Goal: Complete application form: Complete application form

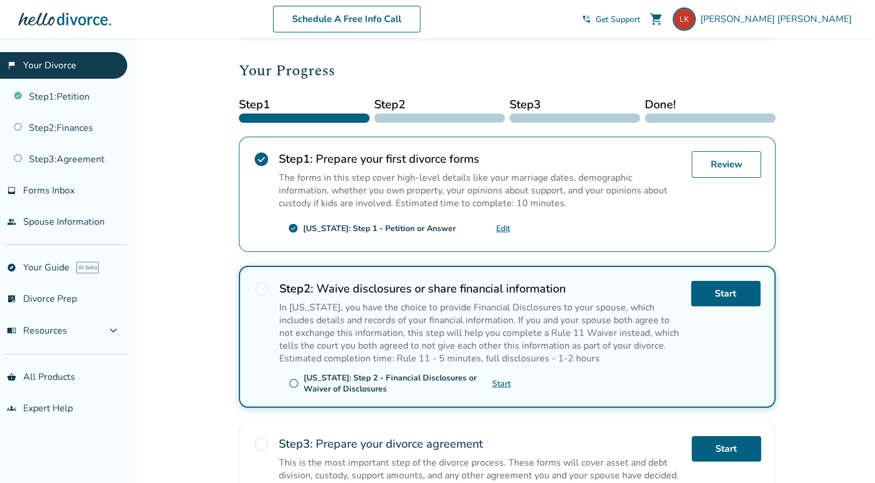
scroll to position [142, 0]
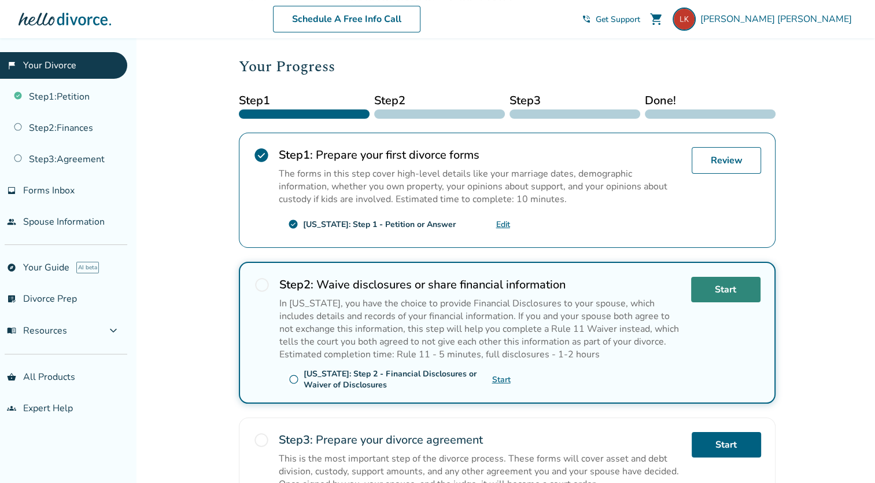
click at [719, 287] on link "Start" at bounding box center [725, 289] width 69 height 25
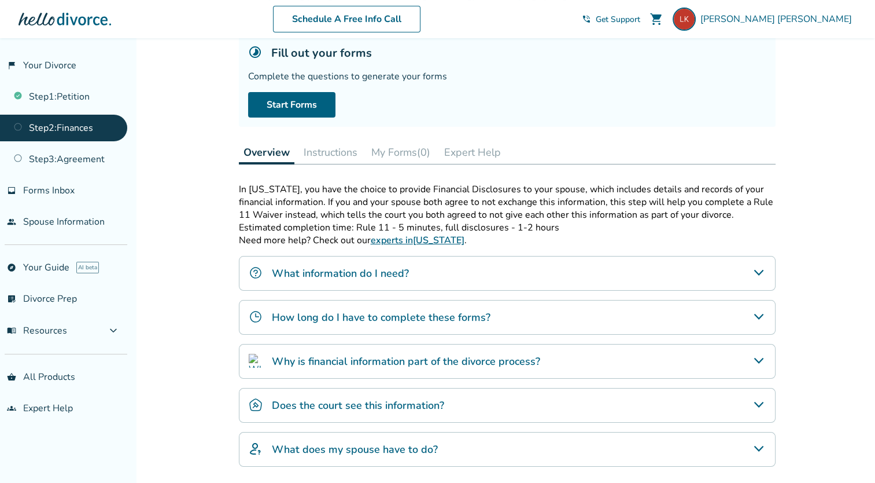
scroll to position [76, 0]
click at [509, 272] on div "What information do I need?" at bounding box center [507, 272] width 537 height 35
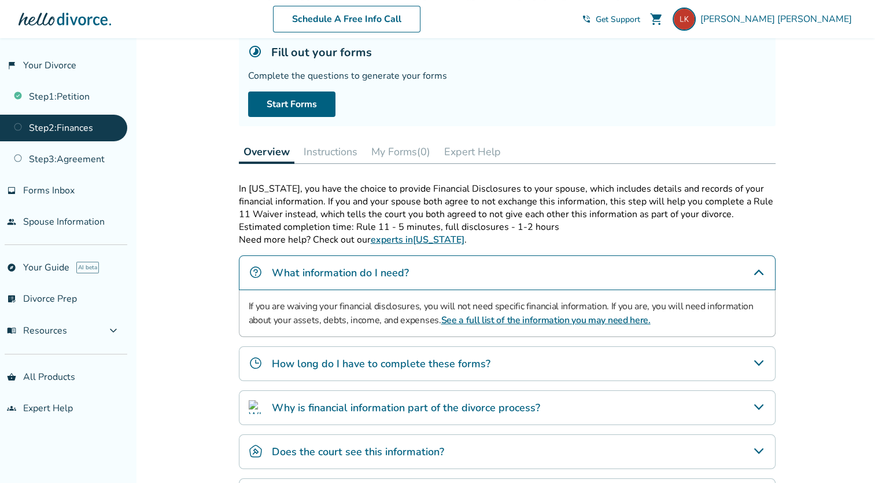
click at [557, 319] on link "See a full list of the information you may need here." at bounding box center [545, 320] width 209 height 13
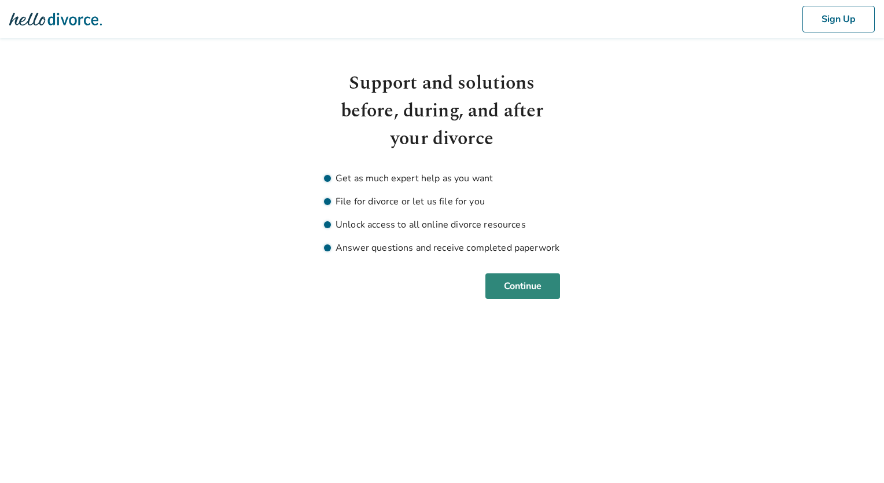
click at [531, 297] on button "Continue" at bounding box center [522, 285] width 75 height 25
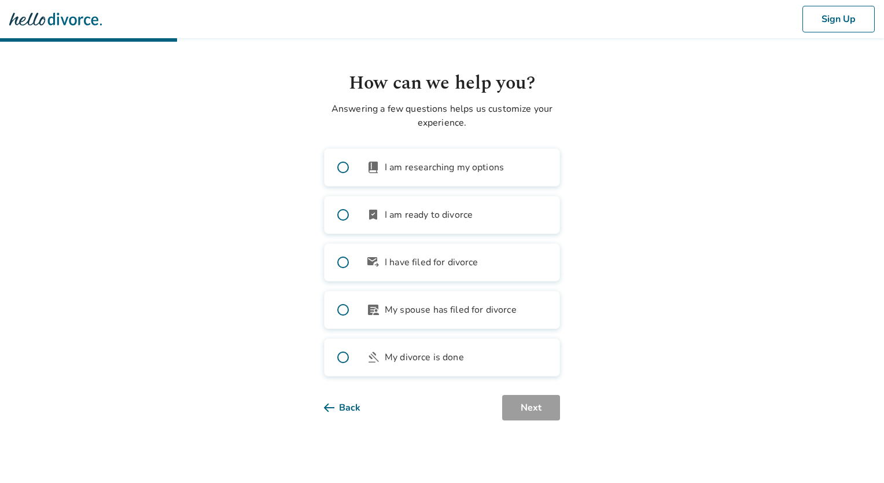
click at [338, 263] on span at bounding box center [343, 262] width 37 height 37
click at [525, 406] on button "Next" at bounding box center [531, 407] width 58 height 25
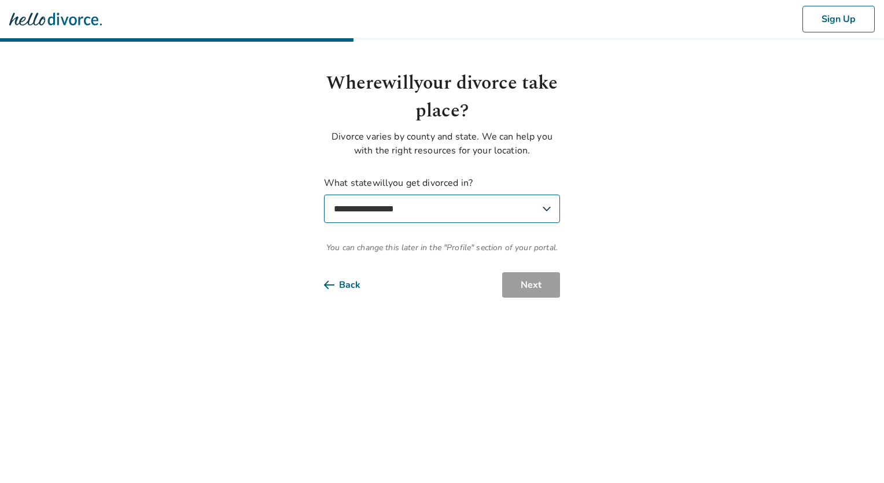
click at [542, 210] on select "**********" at bounding box center [442, 208] width 236 height 28
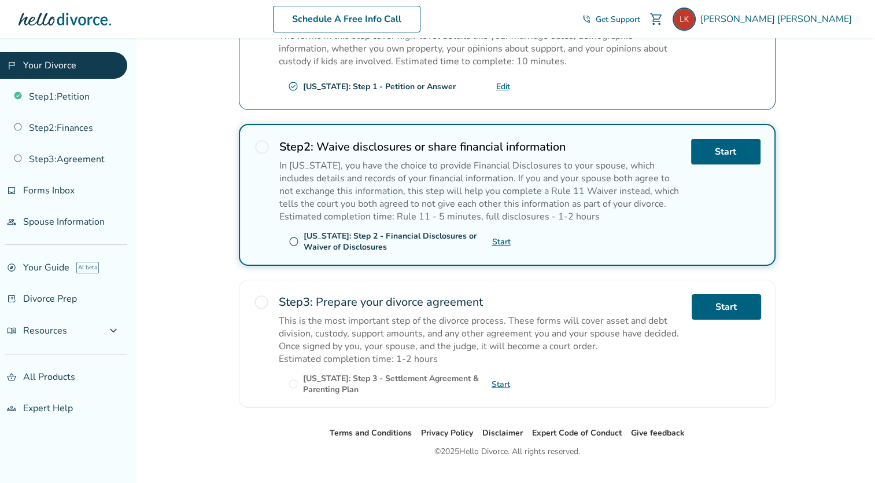
scroll to position [285, 0]
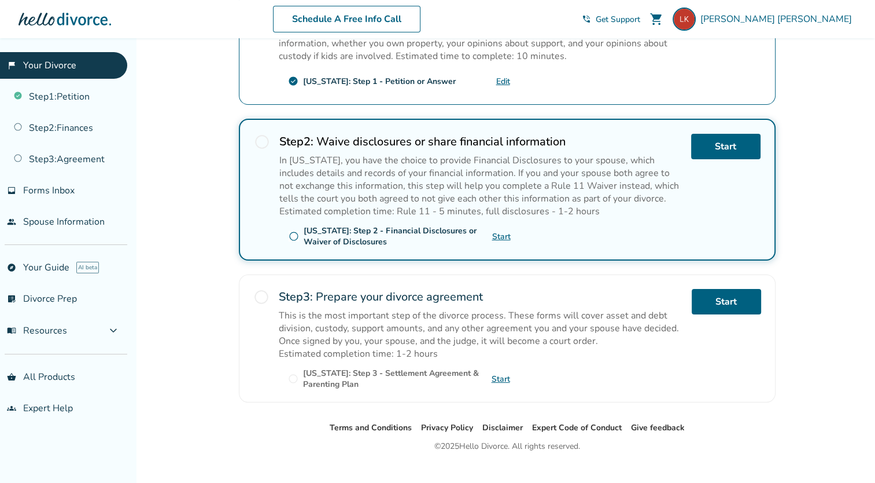
click at [295, 234] on span "radio_button_unchecked" at bounding box center [294, 236] width 10 height 10
click at [504, 234] on link "Start" at bounding box center [501, 236] width 19 height 11
